Goal: Task Accomplishment & Management: Manage account settings

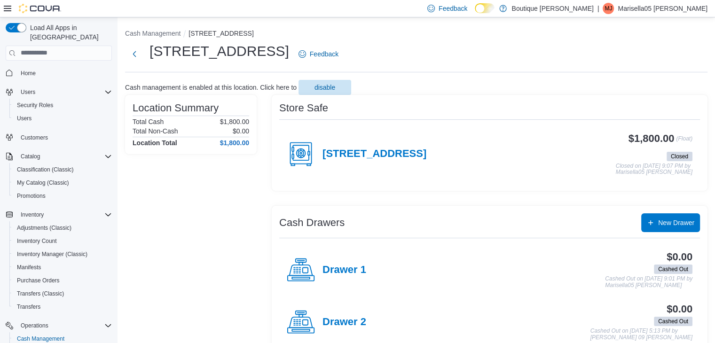
scroll to position [132, 0]
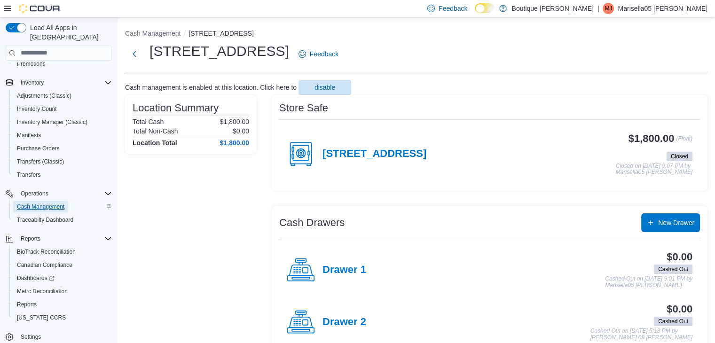
click at [46, 203] on span "Cash Management" at bounding box center [40, 207] width 47 height 8
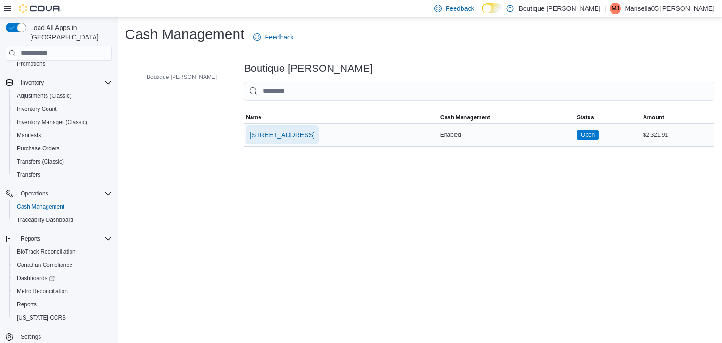
click at [252, 134] on span "4701 Menaul Blvd NE" at bounding box center [281, 134] width 65 height 9
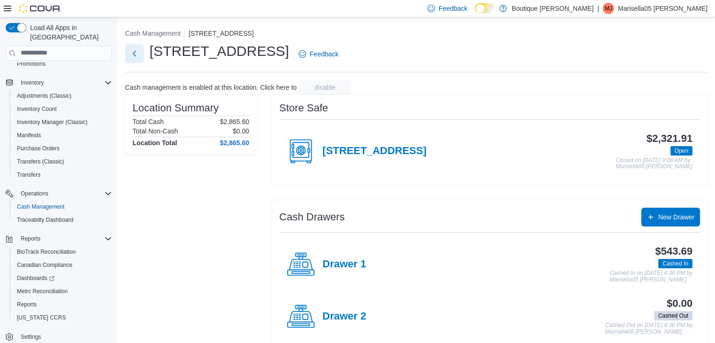
click at [135, 53] on button "Next" at bounding box center [134, 53] width 19 height 19
click at [391, 148] on h4 "4701 Menaul Blvd NE" at bounding box center [374, 151] width 104 height 12
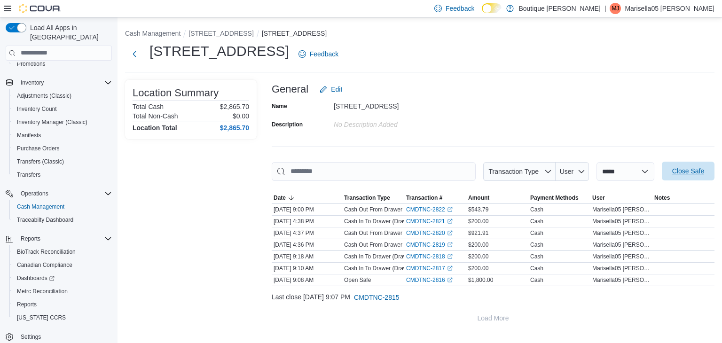
click at [688, 171] on span "Close Safe" at bounding box center [688, 170] width 32 height 9
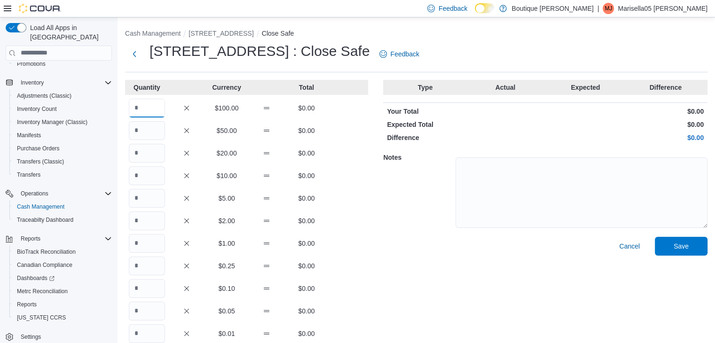
click at [148, 115] on input "Quantity" at bounding box center [147, 108] width 36 height 19
type input "**"
click at [152, 150] on input "Quantity" at bounding box center [147, 153] width 36 height 19
type input "**"
type input "*"
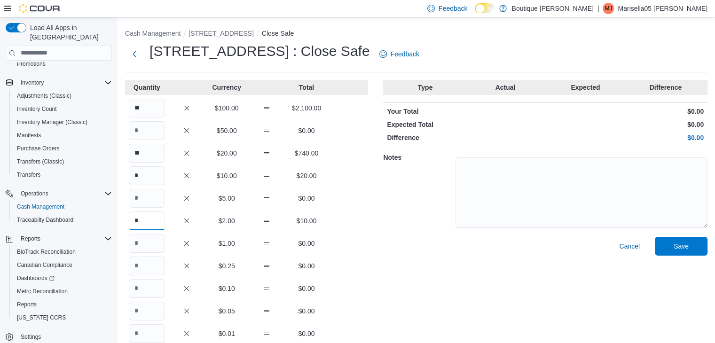
type input "*"
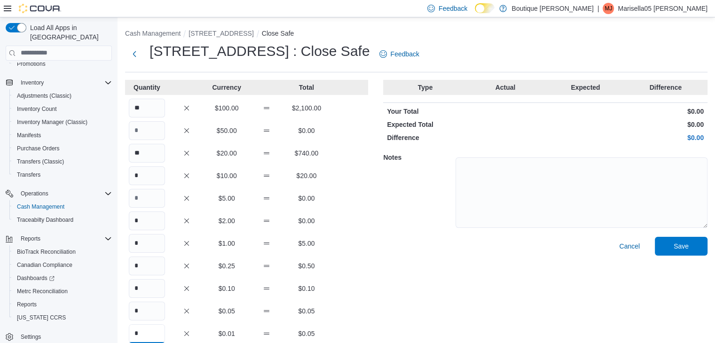
type input "*"
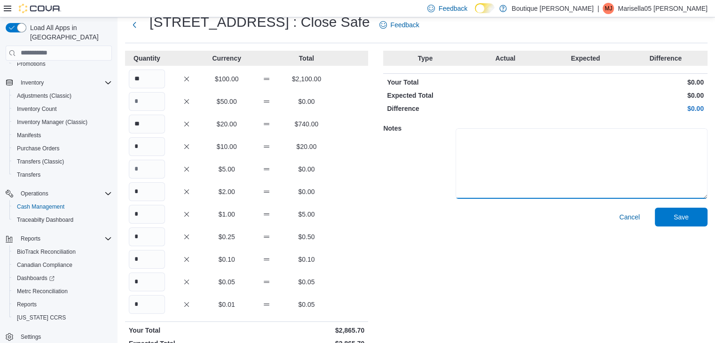
scroll to position [58, 0]
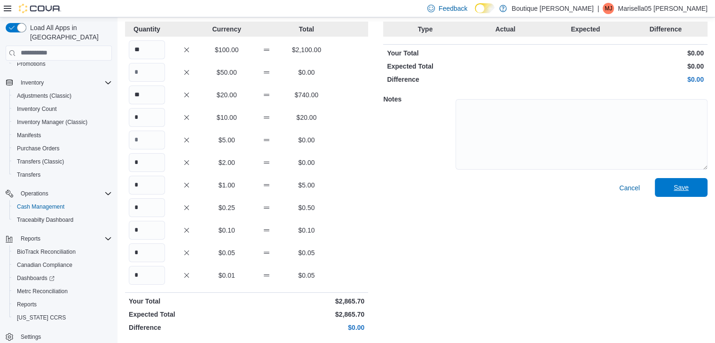
click at [701, 190] on span "Save" at bounding box center [680, 187] width 41 height 19
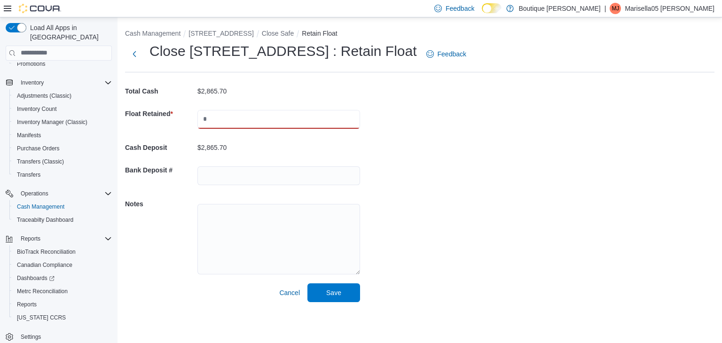
click at [292, 119] on input "text" at bounding box center [278, 119] width 163 height 19
type input "****"
click at [336, 292] on span "Save" at bounding box center [333, 292] width 15 height 9
